Goal: Transaction & Acquisition: Subscribe to service/newsletter

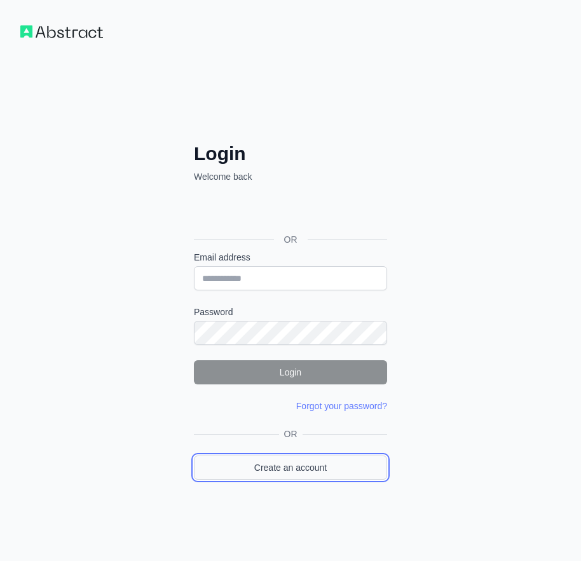
click at [291, 476] on link "Create an account" at bounding box center [290, 468] width 193 height 24
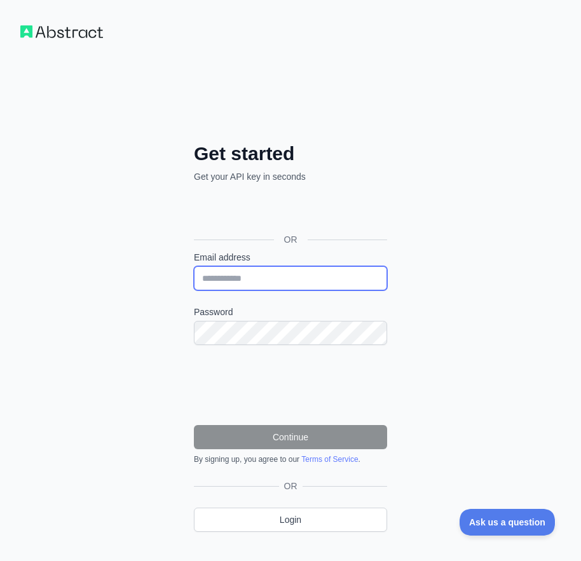
click at [239, 275] on input "Email address" at bounding box center [290, 278] width 193 height 24
paste input "**********"
type input "**********"
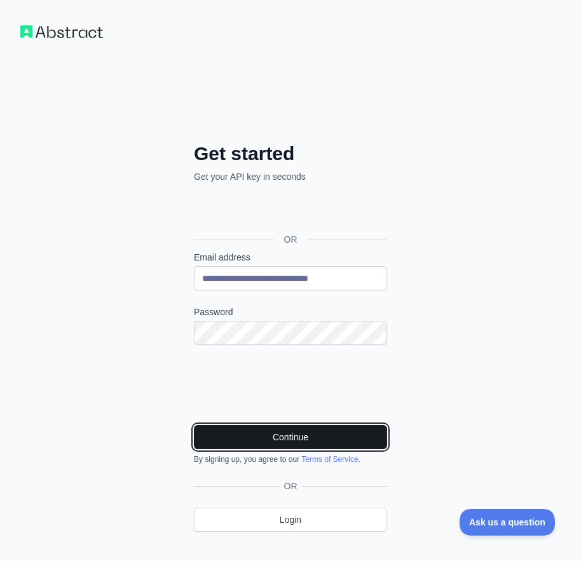
click at [325, 440] on button "Continue" at bounding box center [290, 437] width 193 height 24
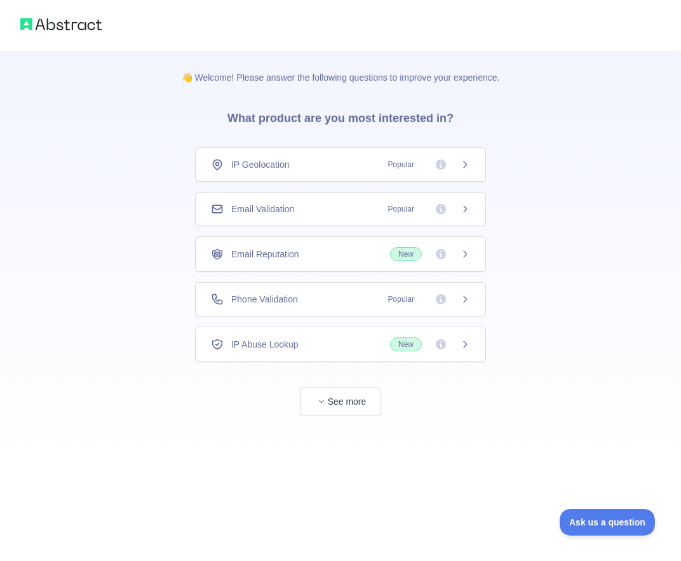
click at [306, 208] on div "Email Validation Popular" at bounding box center [340, 209] width 259 height 13
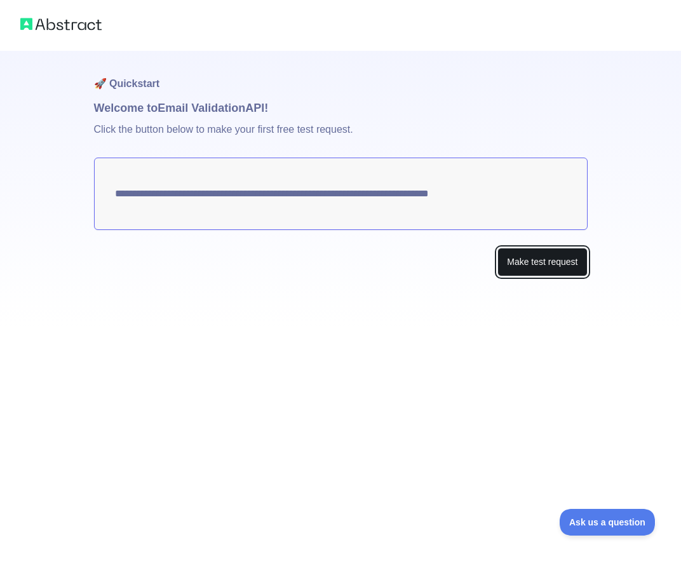
click at [545, 268] on button "Make test request" at bounding box center [543, 262] width 90 height 29
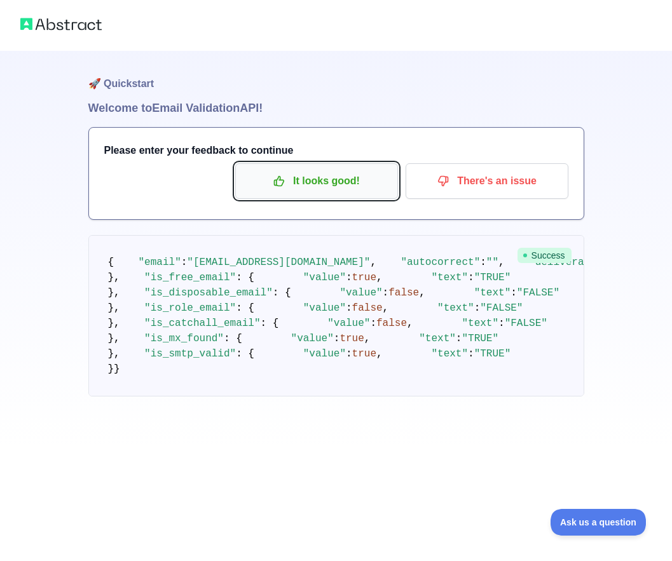
click at [336, 187] on p "It looks good!" at bounding box center [317, 181] width 144 height 22
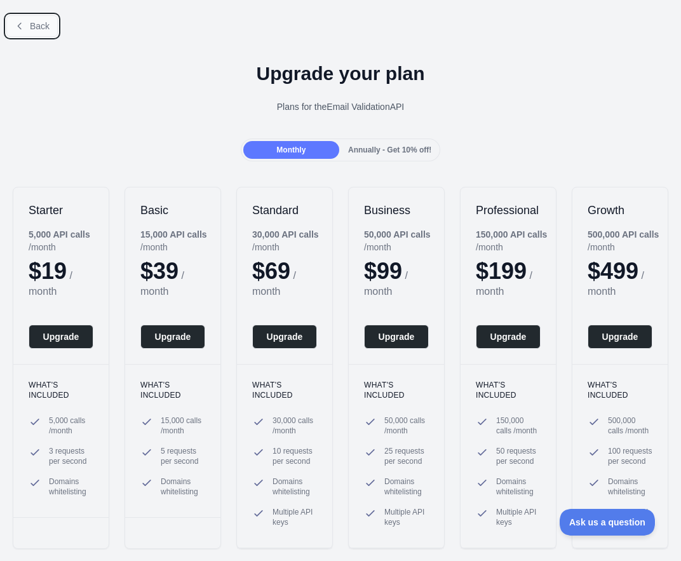
click at [36, 29] on span "Back" at bounding box center [40, 26] width 20 height 10
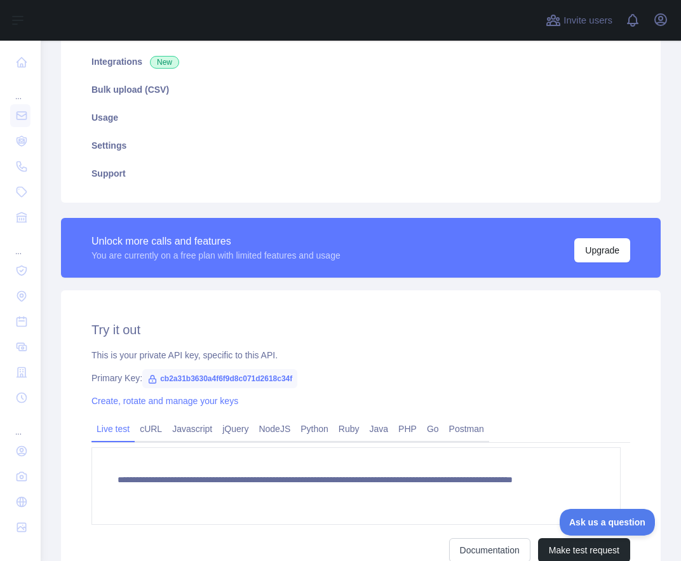
scroll to position [312, 0]
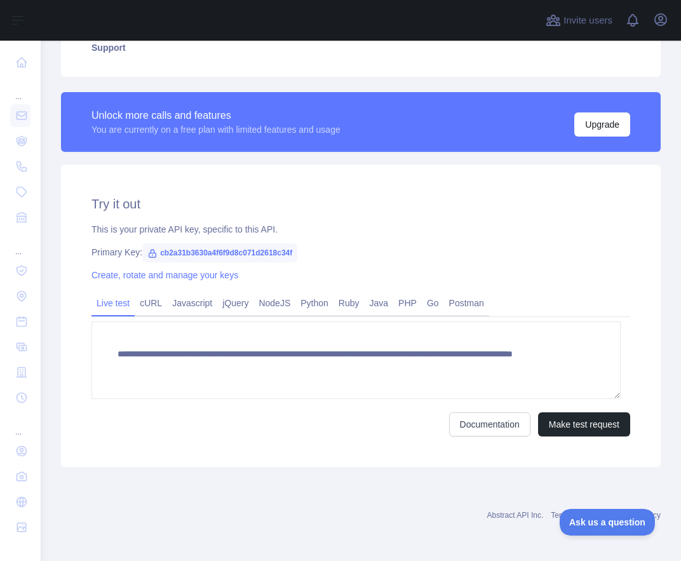
click at [200, 257] on span "cb2a31b3630a4f6f9d8c071d2618c34f" at bounding box center [219, 252] width 155 height 19
copy span "cb2a31b3630a4f6f9d8c071d2618c34f"
